Goal: Task Accomplishment & Management: Use online tool/utility

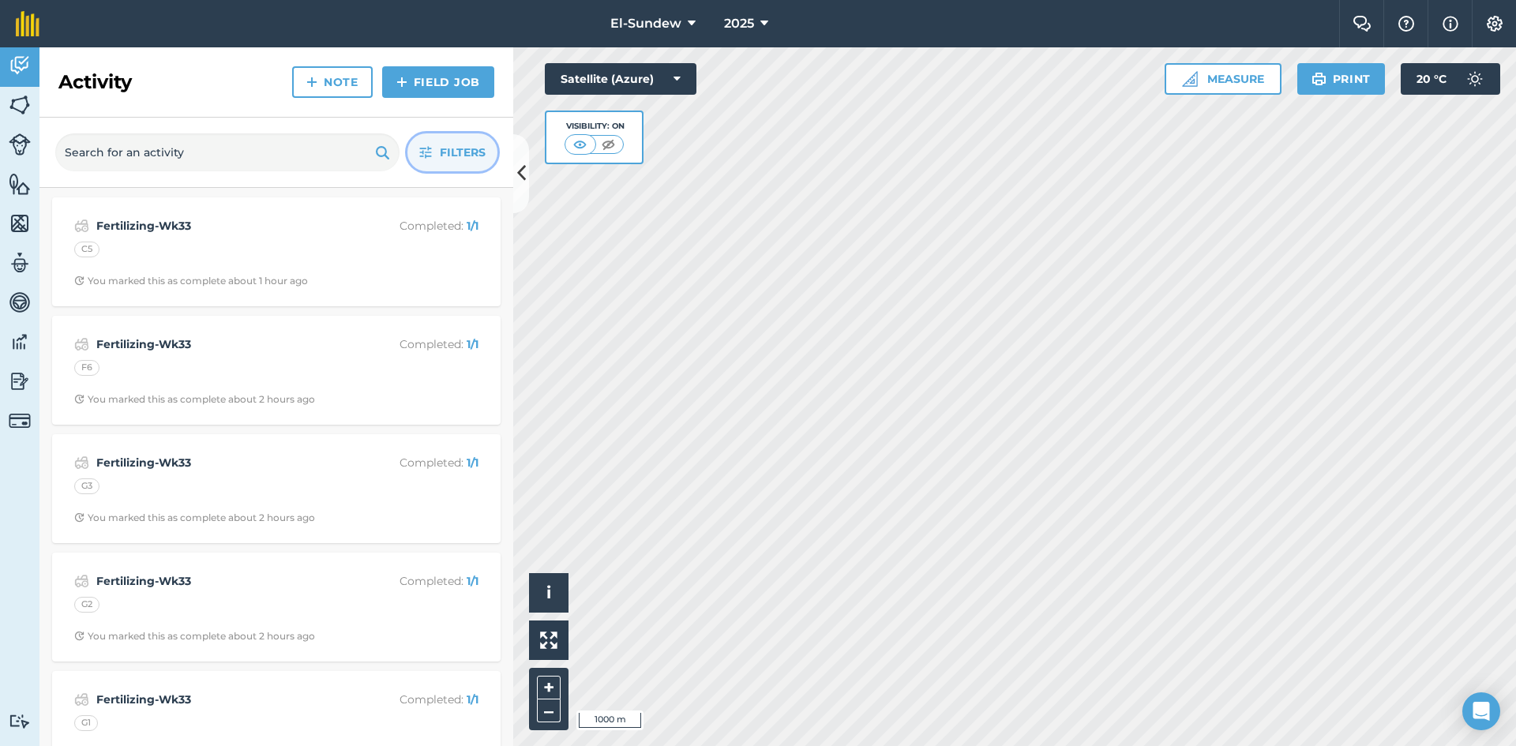
click at [433, 152] on button "Filters" at bounding box center [452, 152] width 90 height 38
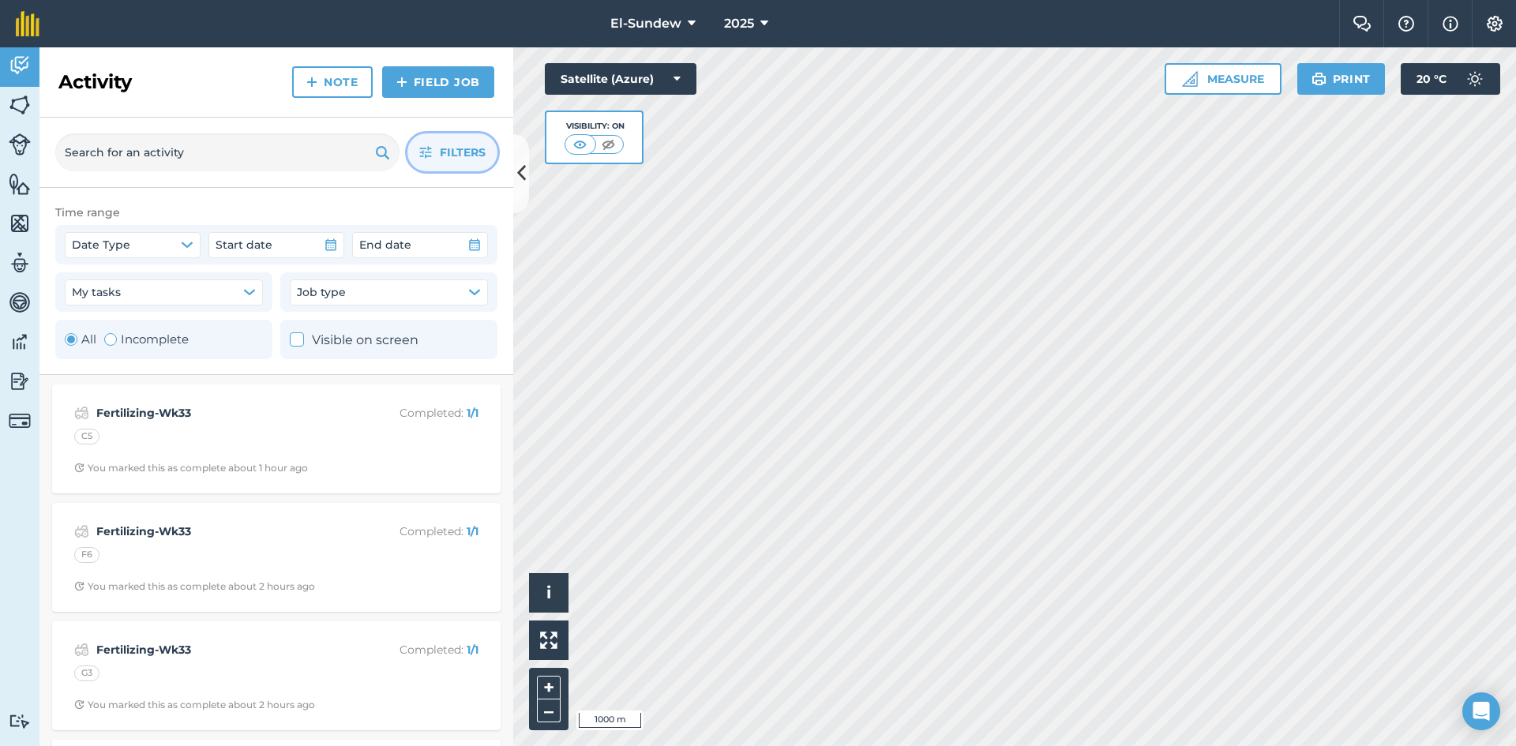
click at [120, 337] on label "Incomplete" at bounding box center [146, 339] width 84 height 19
radio input "false"
radio input "true"
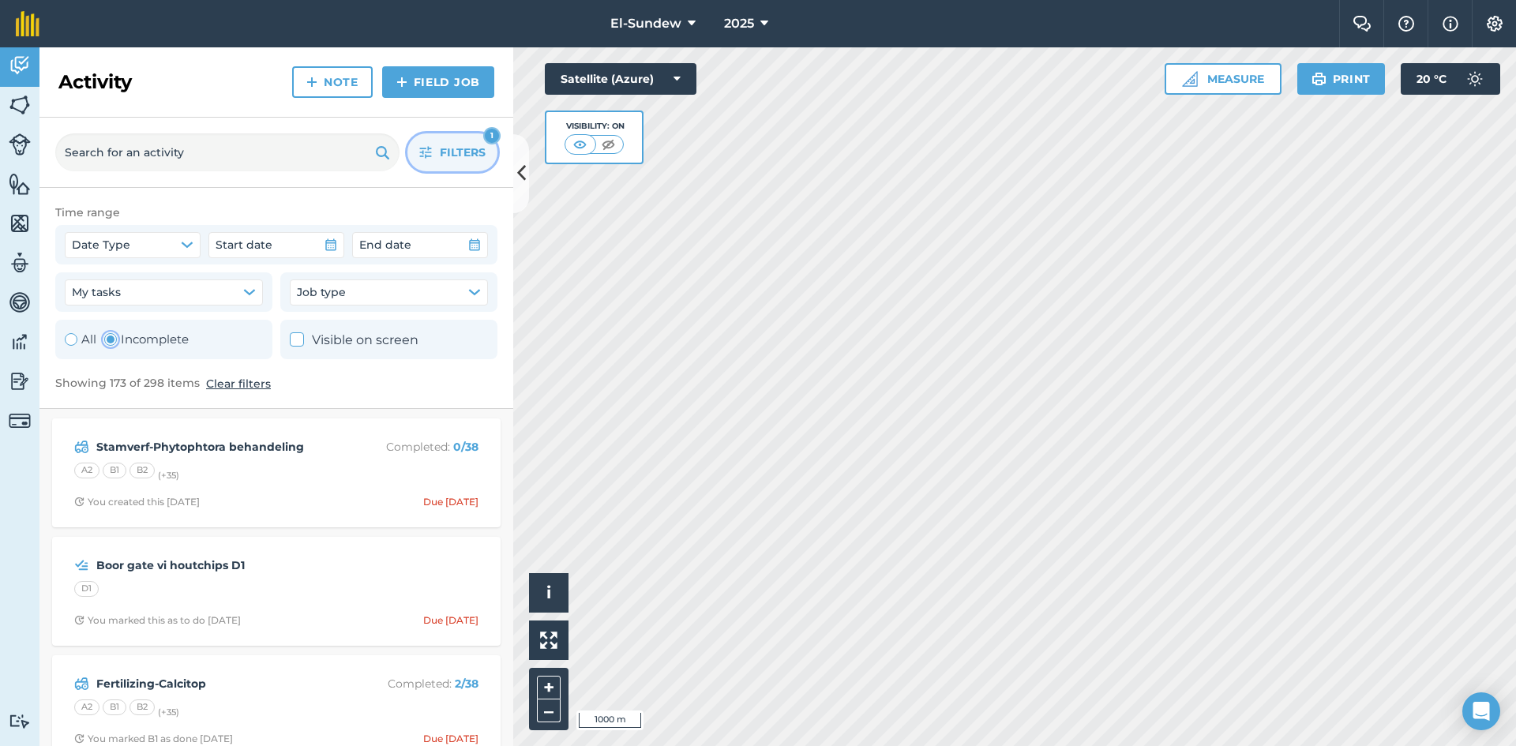
click at [426, 144] on button "Filters 1" at bounding box center [452, 152] width 90 height 38
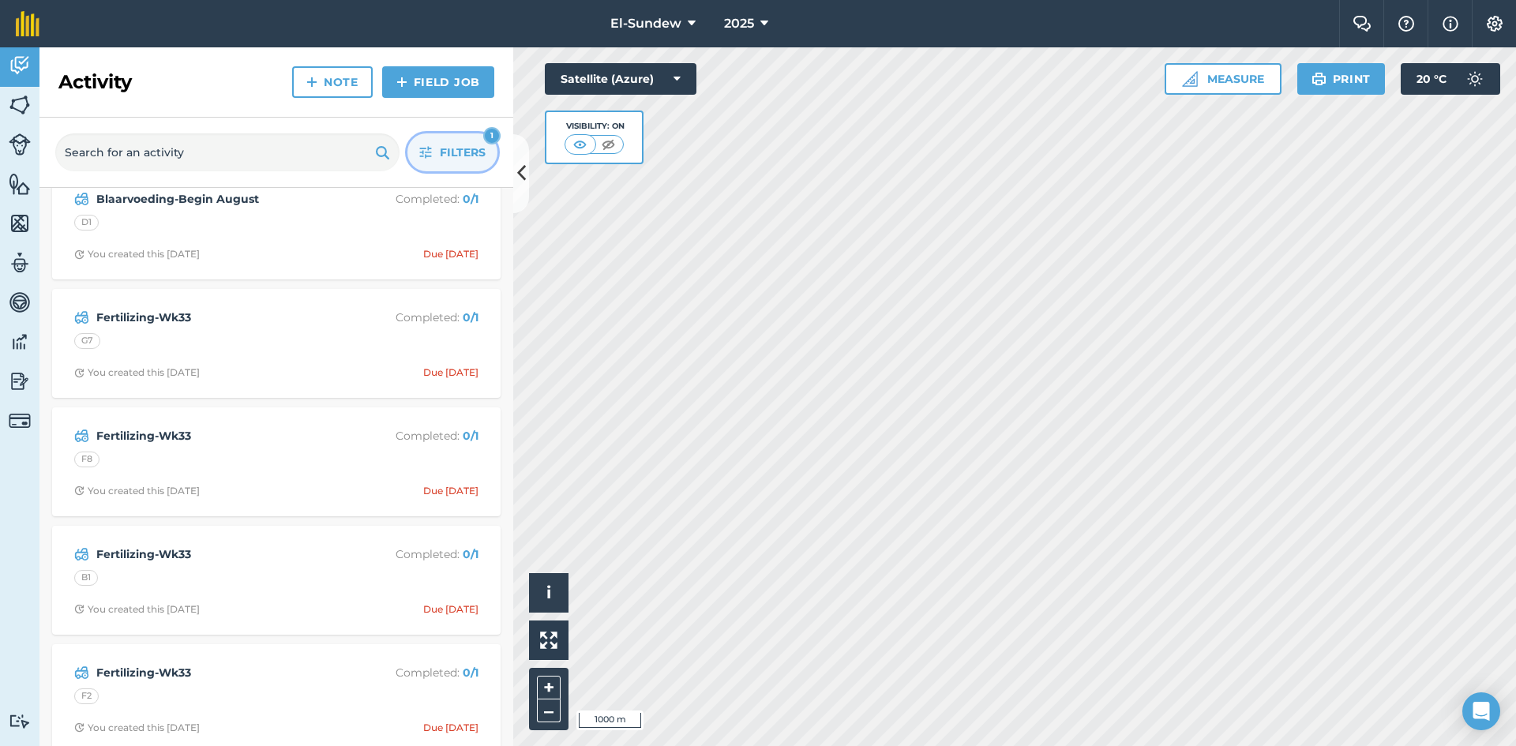
scroll to position [7632, 0]
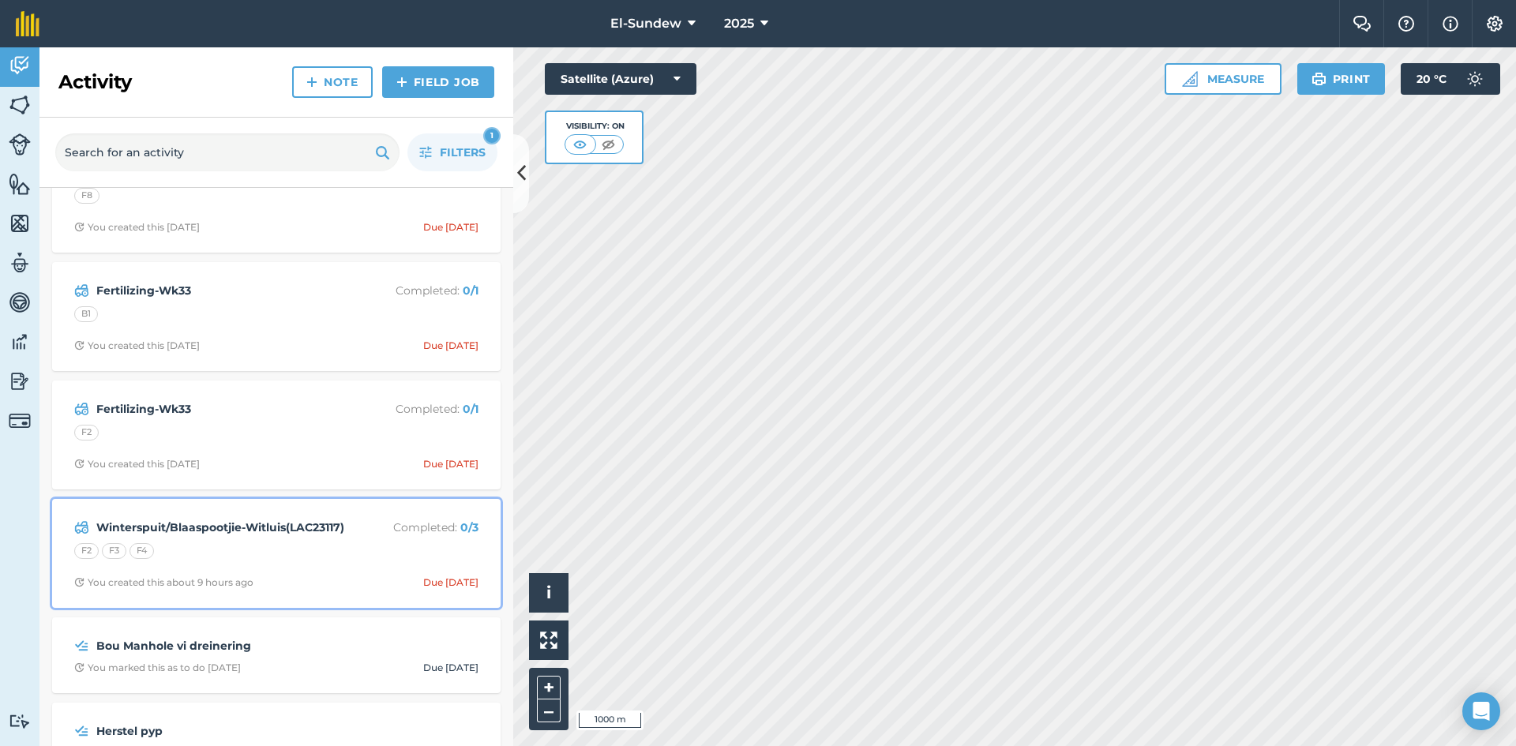
click at [313, 555] on div "F2 F3 F4" at bounding box center [276, 553] width 404 height 21
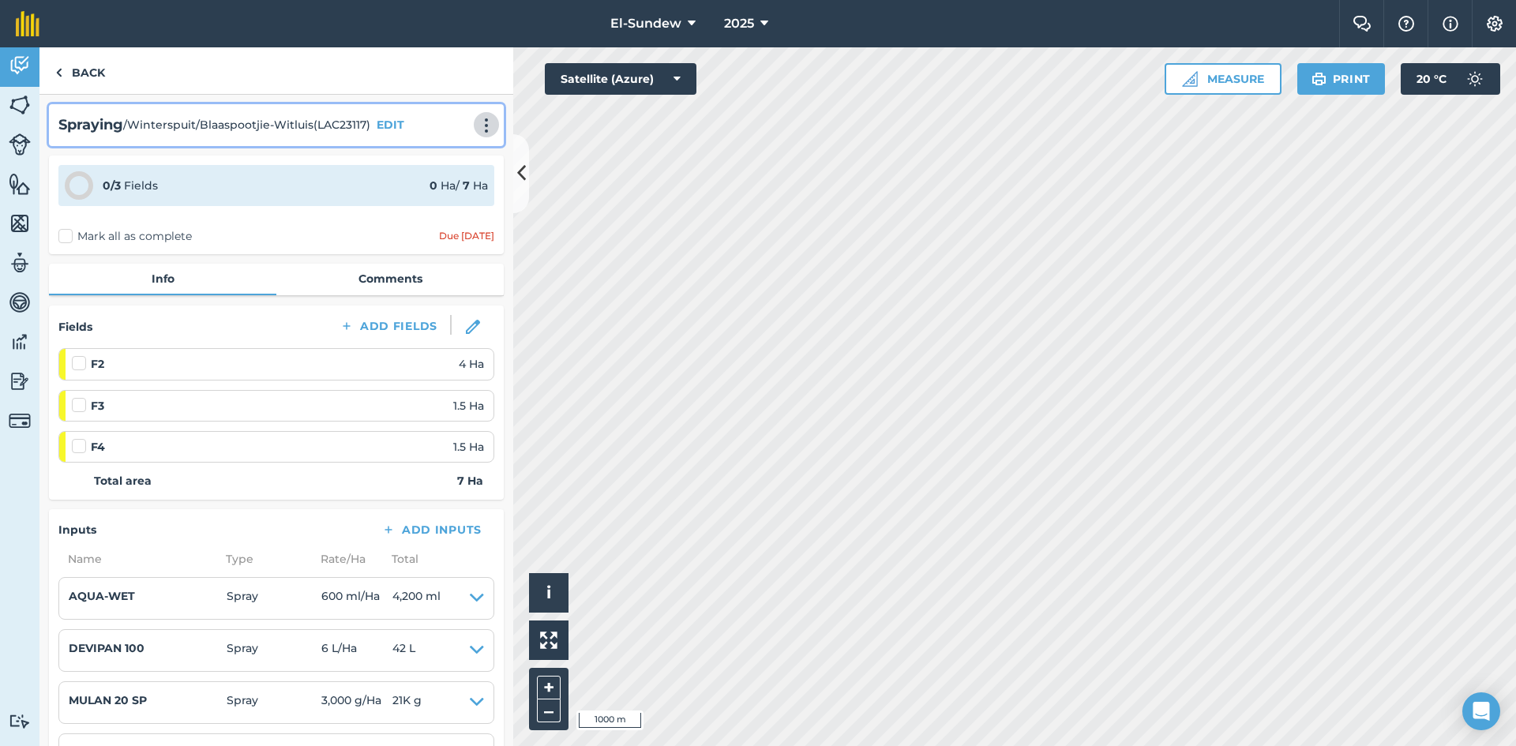
click at [477, 126] on img at bounding box center [486, 126] width 19 height 16
click at [446, 171] on link "Print" at bounding box center [453, 160] width 101 height 32
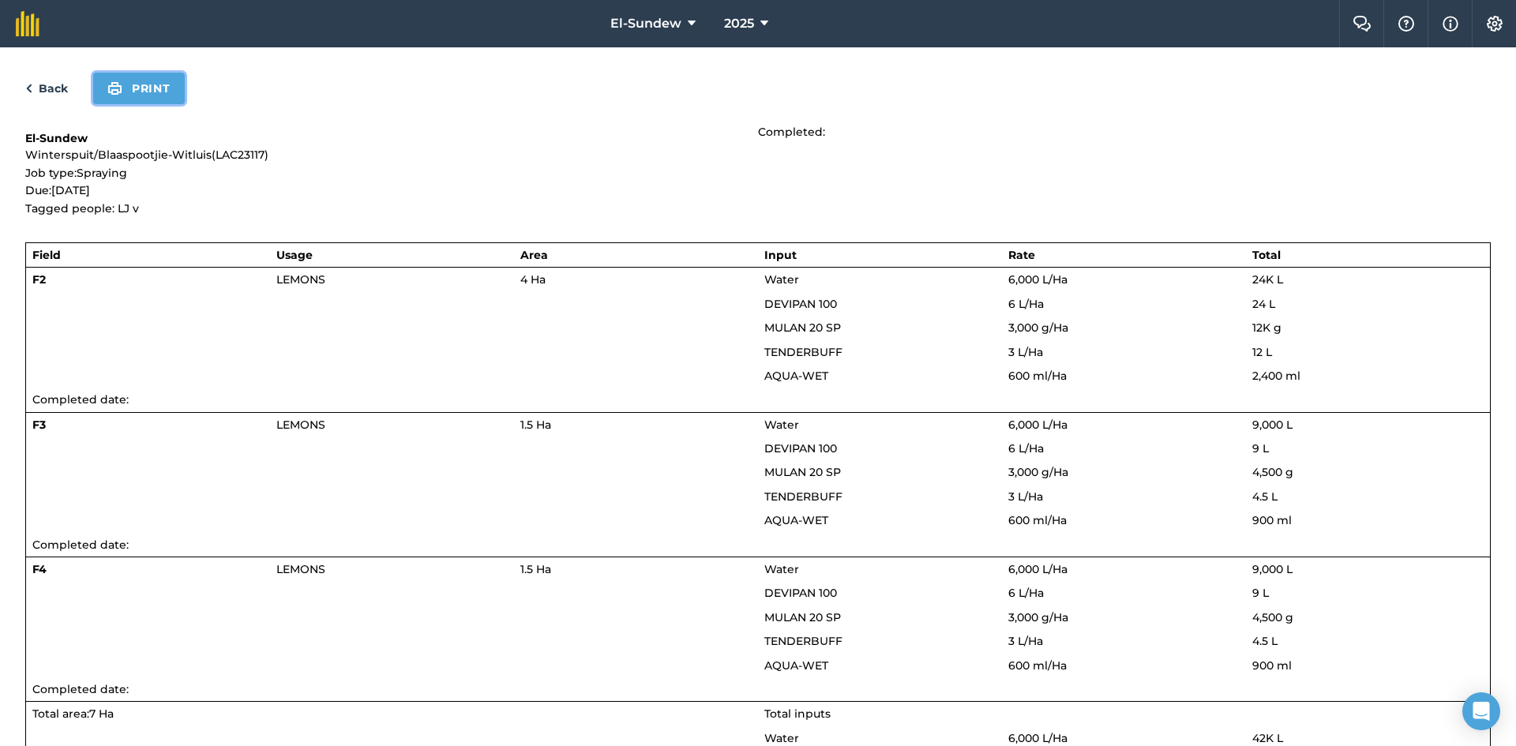
click at [156, 97] on button "Print" at bounding box center [139, 89] width 92 height 32
